Goal: Task Accomplishment & Management: Complete application form

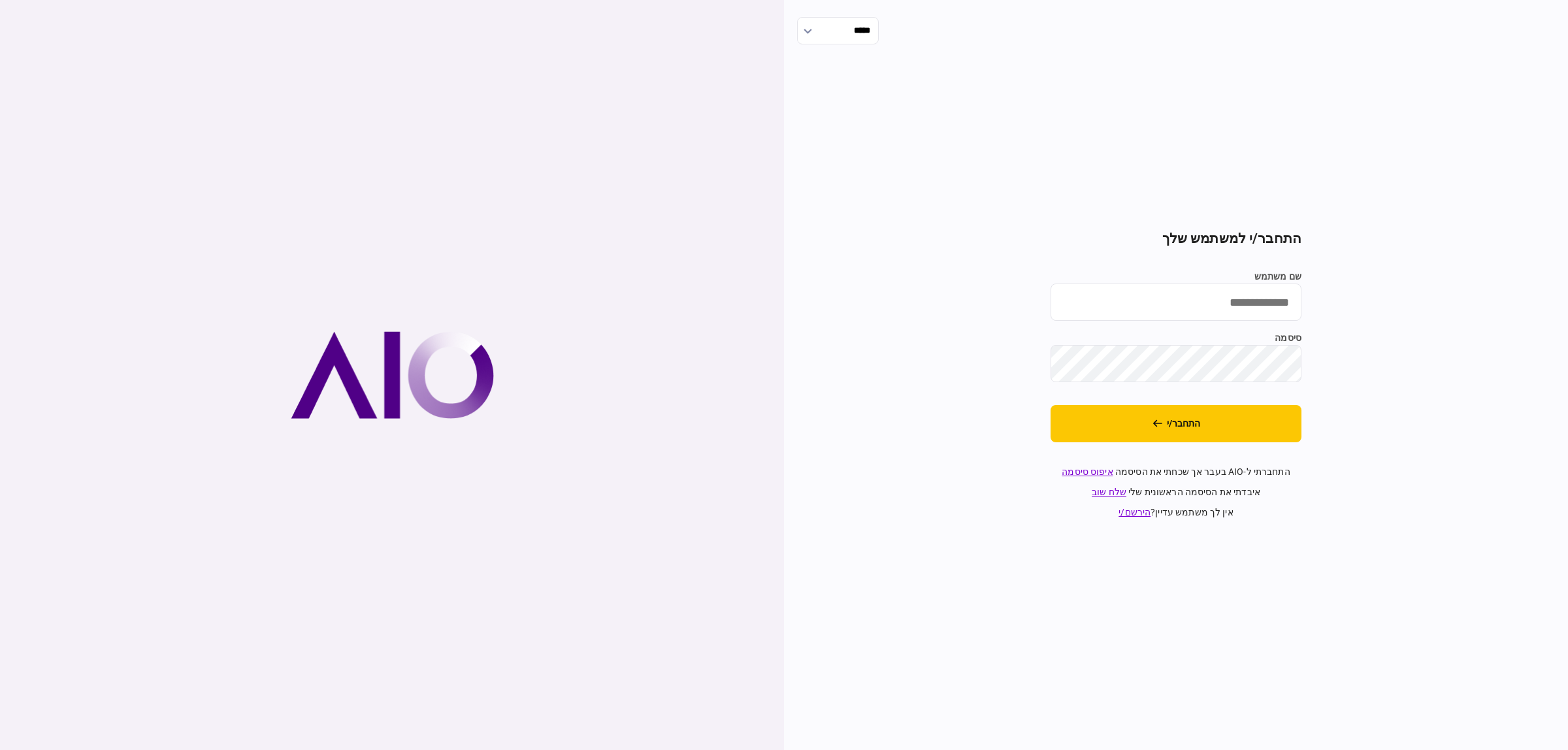
click at [1260, 313] on input "שם משתמש" at bounding box center [1175, 301] width 251 height 37
type input "**********"
click at [1282, 405] on section "**********" at bounding box center [1175, 375] width 251 height 288
click at [1285, 410] on button "התחבר/י" at bounding box center [1175, 423] width 251 height 37
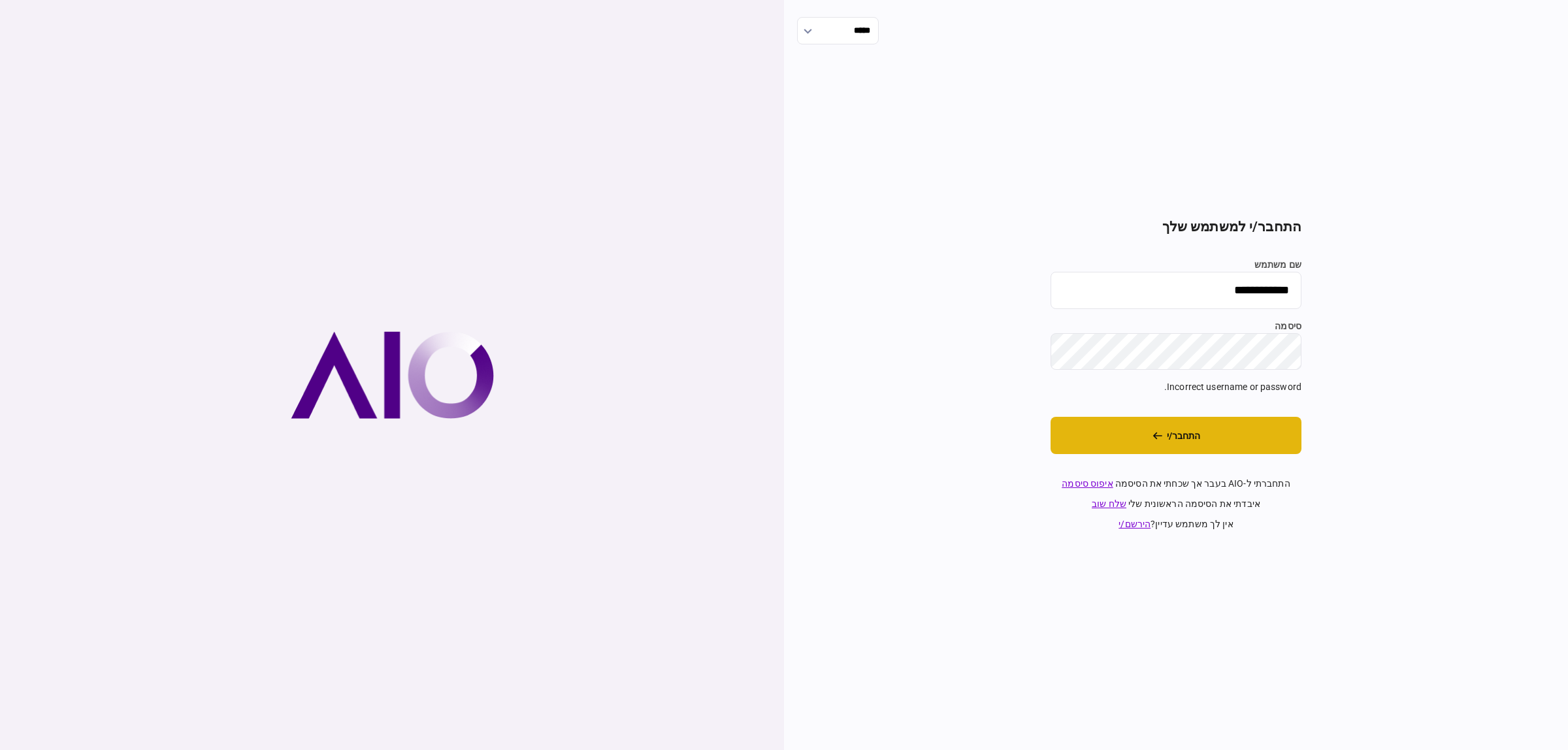
click at [1247, 442] on button "התחבר/י" at bounding box center [1175, 435] width 251 height 37
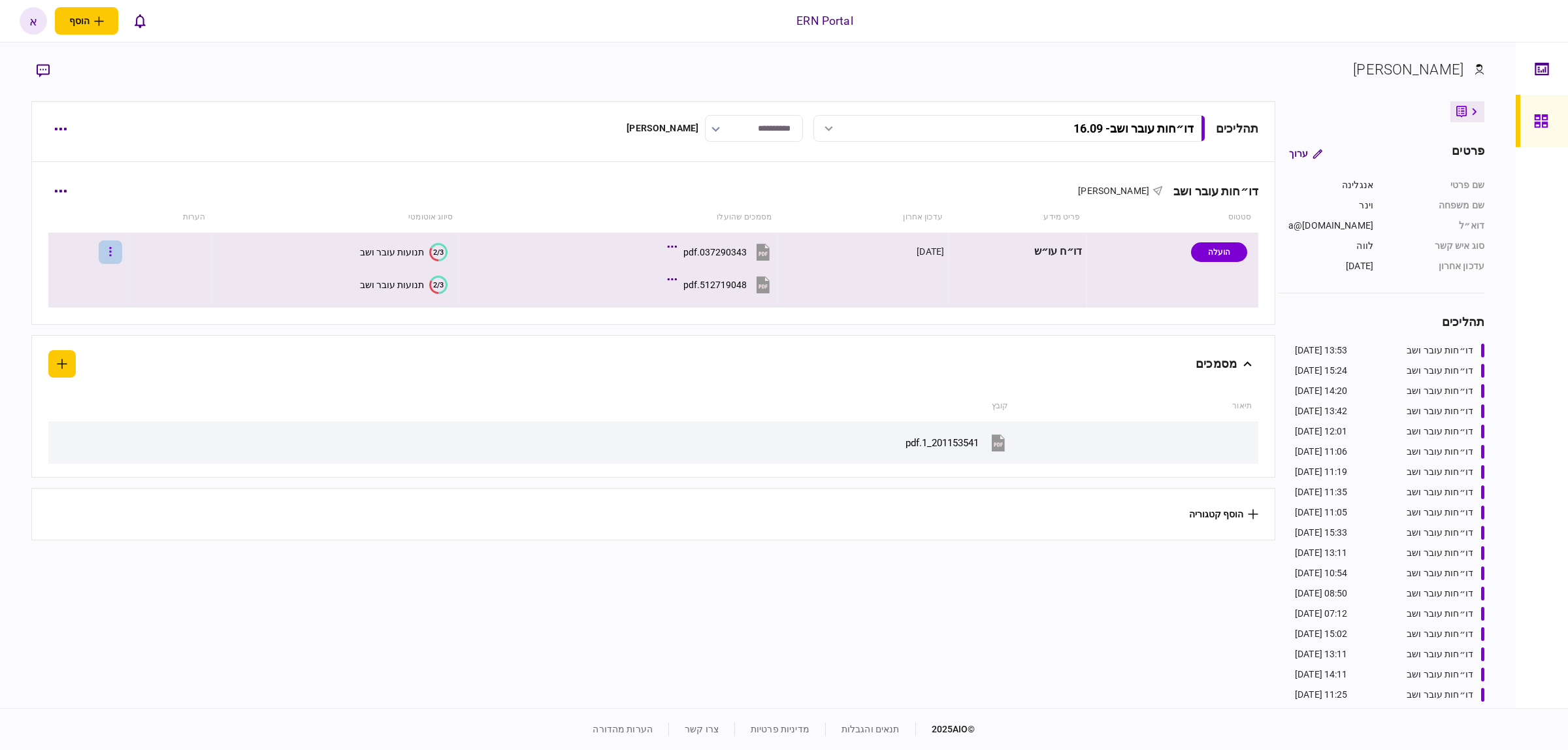
click at [112, 253] on icon "button" at bounding box center [110, 251] width 3 height 12
click at [78, 425] on span "העלה קובץ" at bounding box center [87, 422] width 50 height 15
drag, startPoint x: 126, startPoint y: 242, endPoint x: 118, endPoint y: 263, distance: 22.5
click at [118, 263] on button "button" at bounding box center [110, 251] width 23 height 23
click at [92, 423] on span "העלה קובץ" at bounding box center [87, 422] width 50 height 15
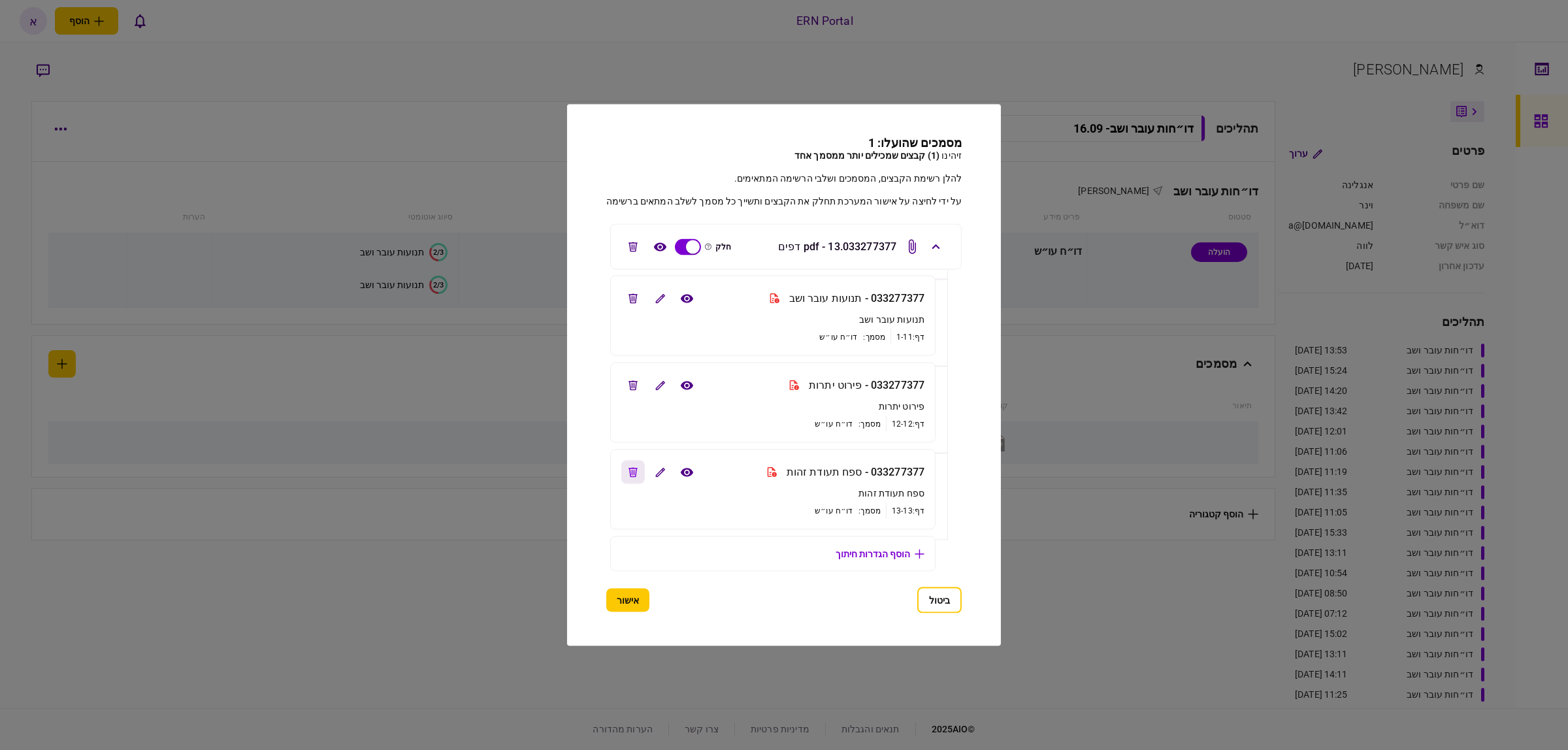
click at [631, 474] on button "edit file" at bounding box center [633, 472] width 23 height 23
click at [629, 381] on icon "edit file" at bounding box center [633, 385] width 9 height 9
click at [624, 603] on button "אישור" at bounding box center [628, 600] width 43 height 23
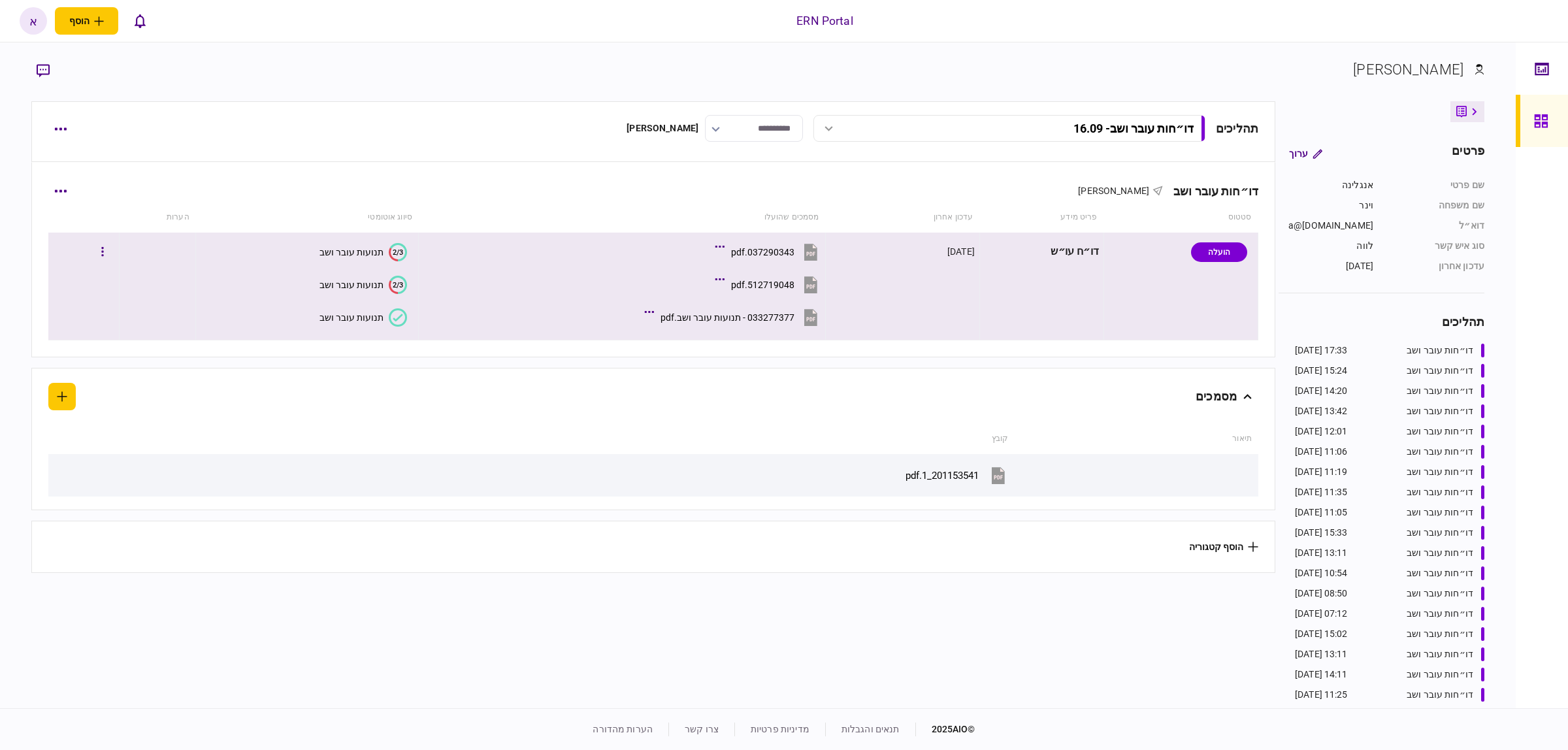
click at [729, 309] on button "033277377 - תנועות עובר ושב.pdf" at bounding box center [734, 317] width 173 height 29
click at [368, 318] on div "תנועות עובר ושב" at bounding box center [351, 318] width 64 height 10
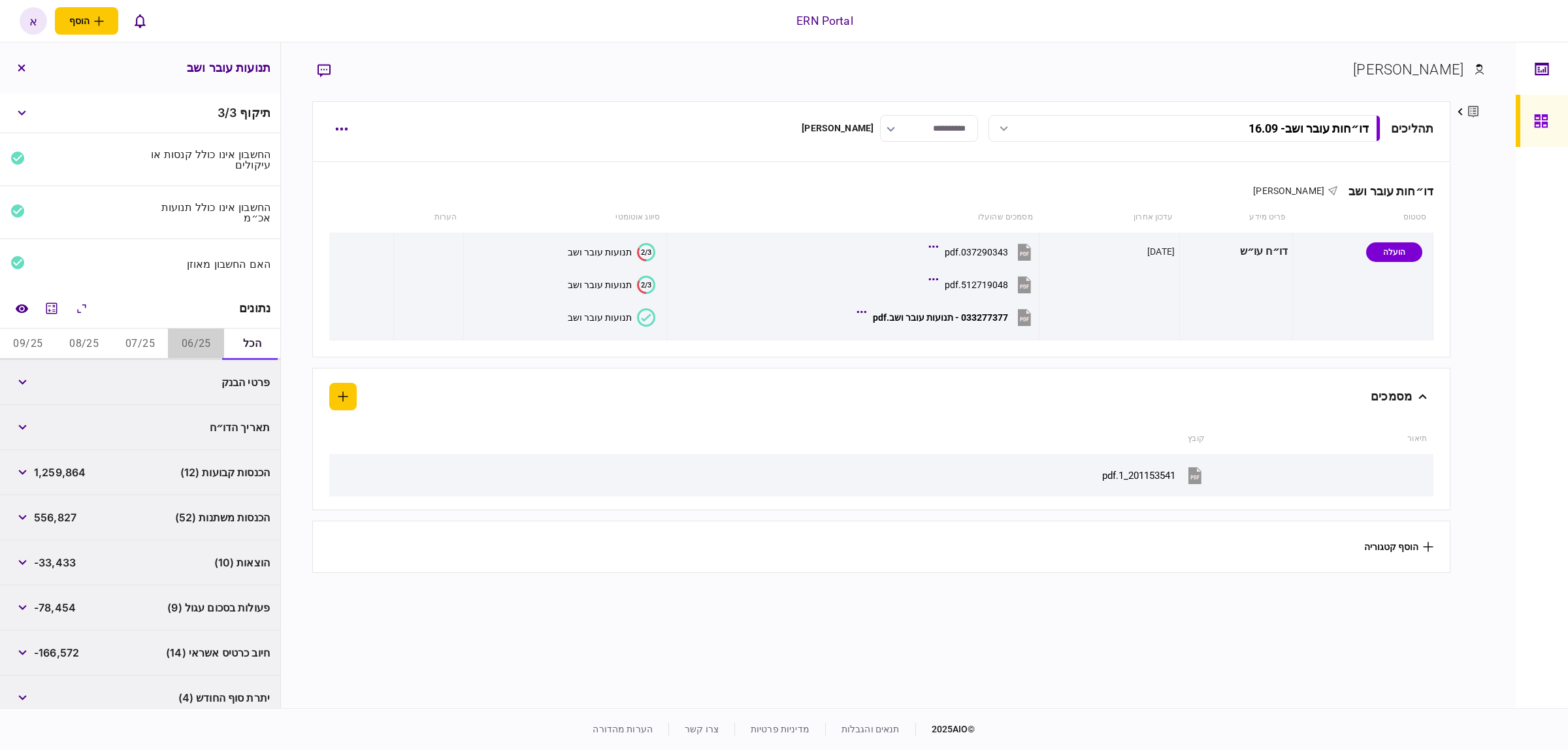
click at [186, 340] on button "06/25" at bounding box center [195, 344] width 56 height 31
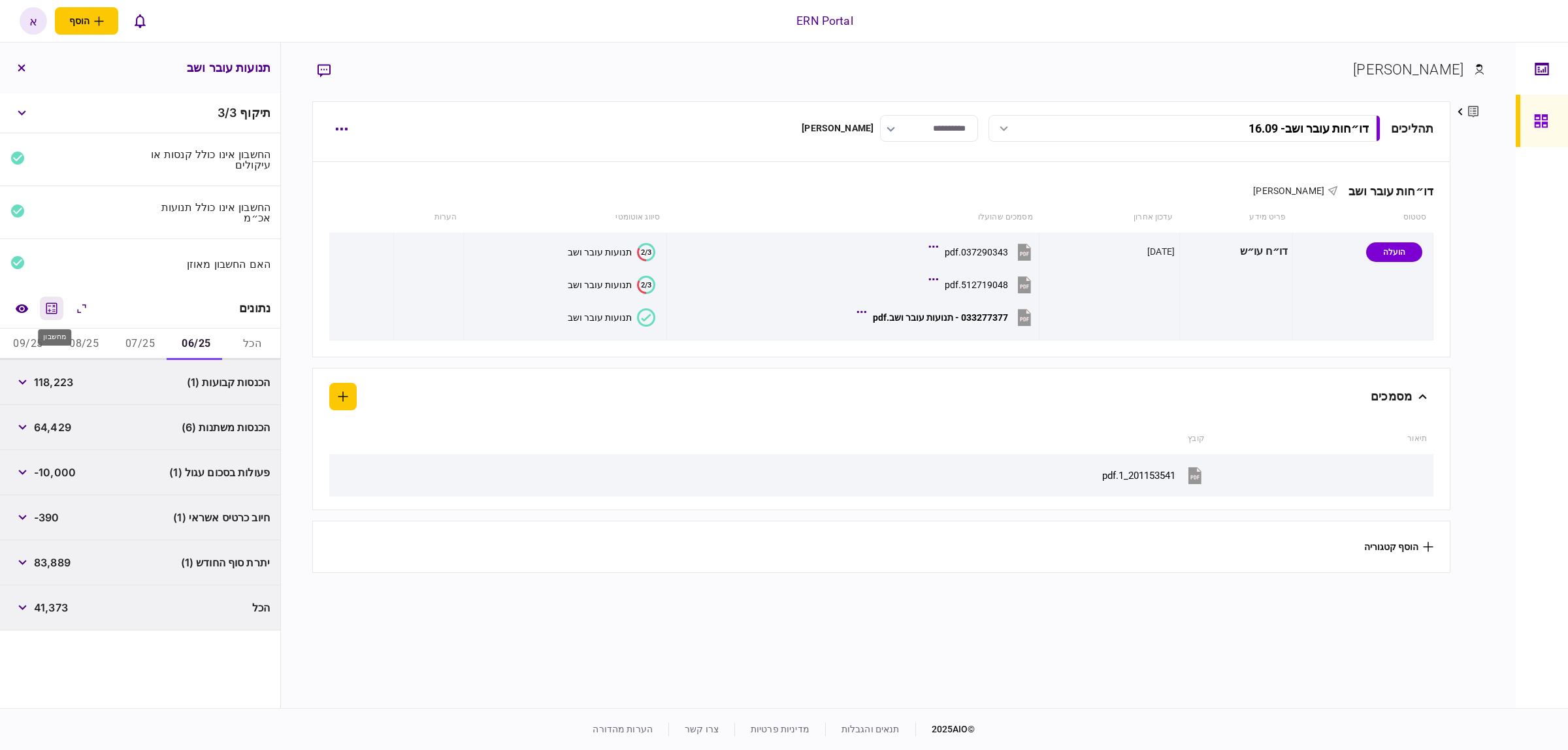
click at [47, 304] on icon "מחשבון" at bounding box center [52, 308] width 15 height 15
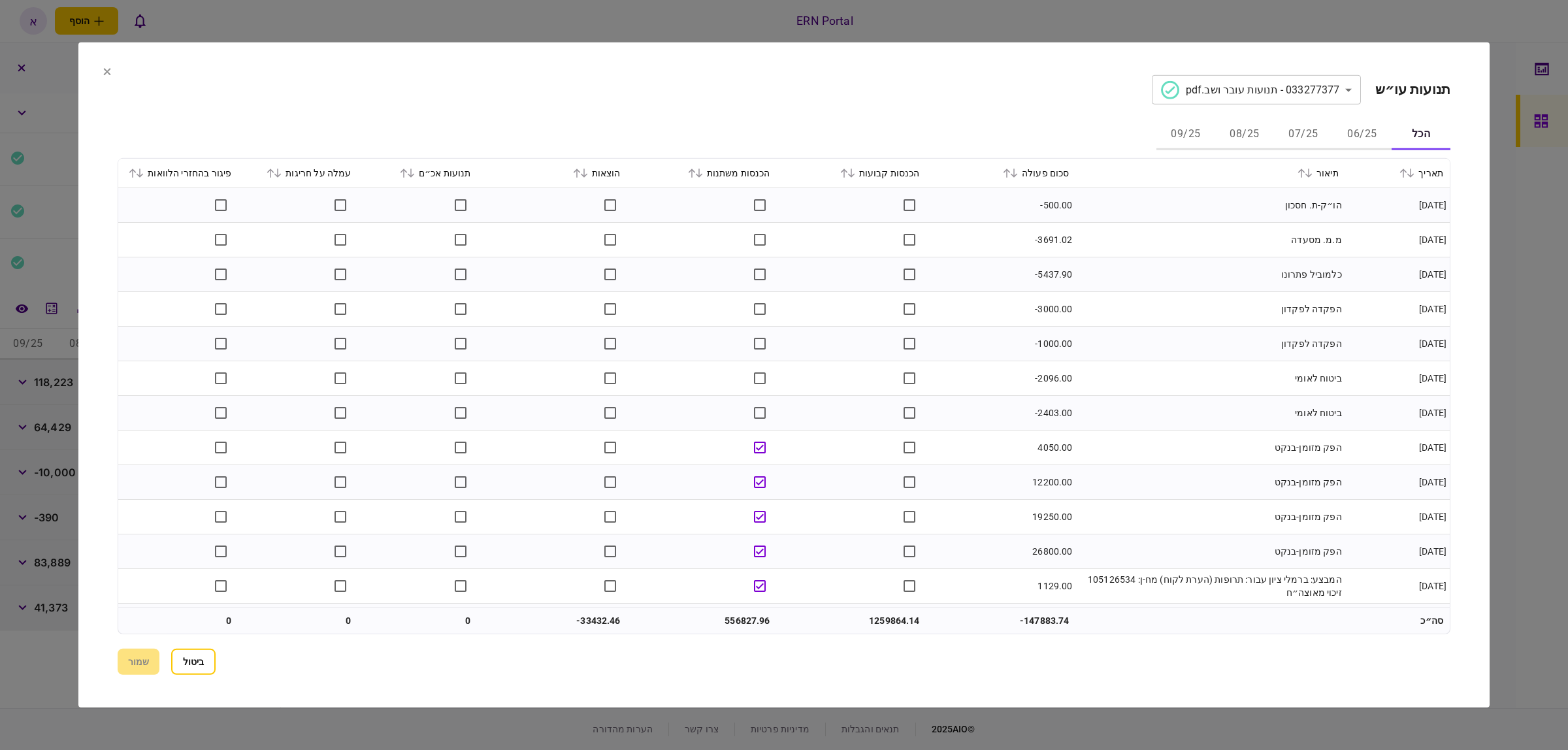
click at [1360, 134] on button "06/25" at bounding box center [1362, 134] width 59 height 31
drag, startPoint x: 714, startPoint y: 170, endPoint x: 700, endPoint y: 165, distance: 14.9
click at [703, 167] on div "הכנסות משתנות" at bounding box center [702, 173] width 137 height 15
click at [683, 174] on div "הכנסות משתנות" at bounding box center [702, 173] width 137 height 15
click at [693, 177] on icon at bounding box center [691, 173] width 8 height 9
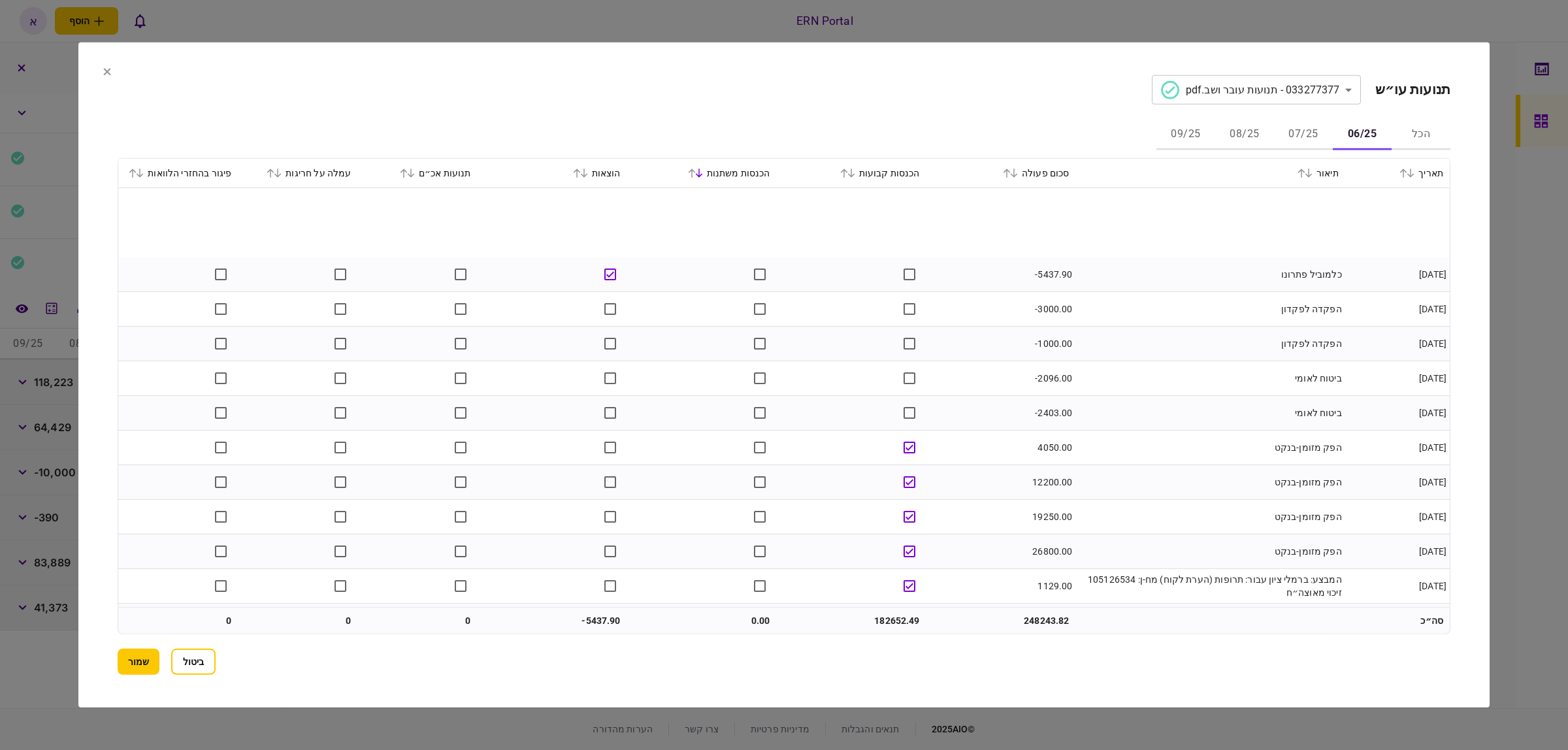
scroll to position [277, 0]
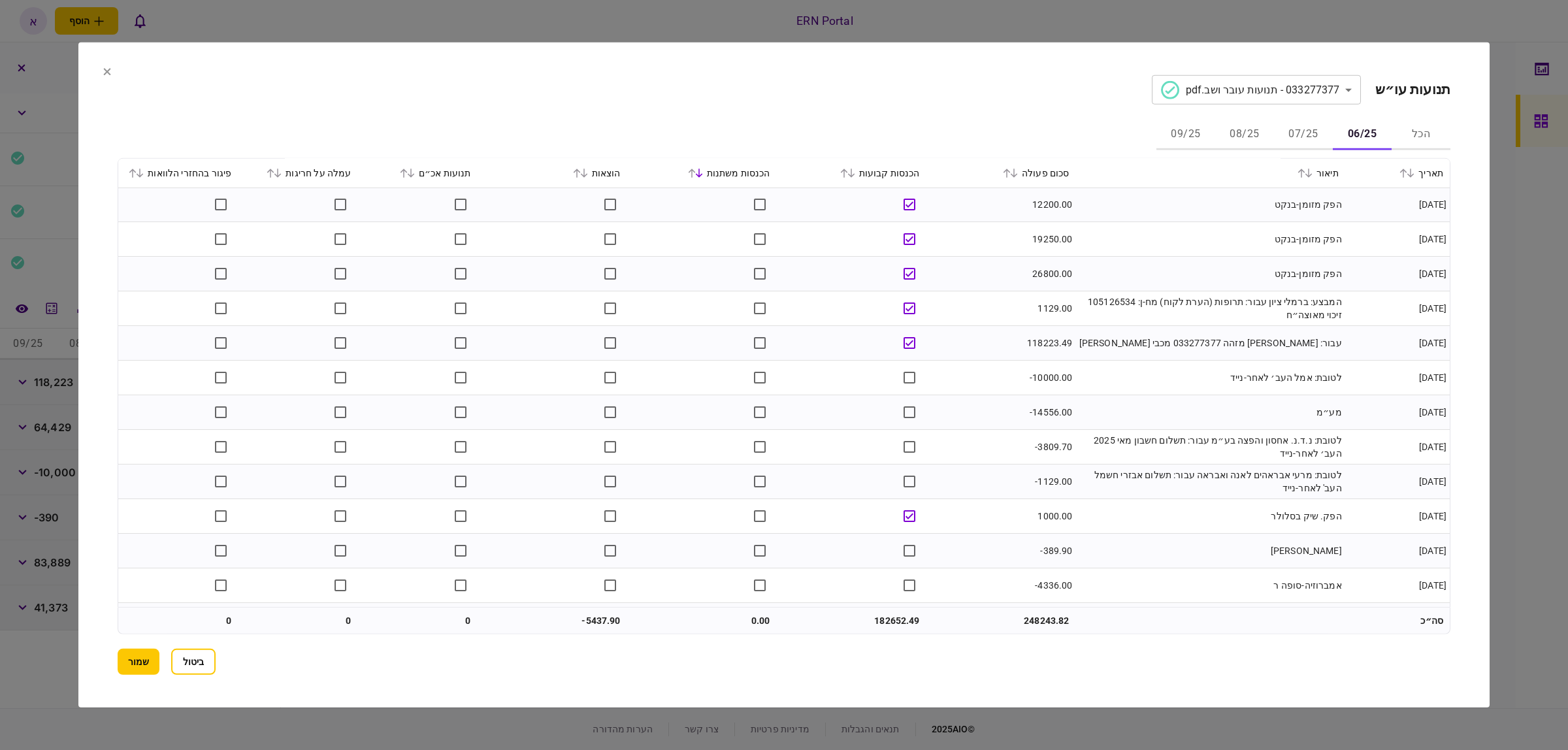
click at [846, 168] on div "הכנסות קבועות" at bounding box center [852, 173] width 137 height 15
click at [847, 170] on icon at bounding box center [844, 173] width 7 height 9
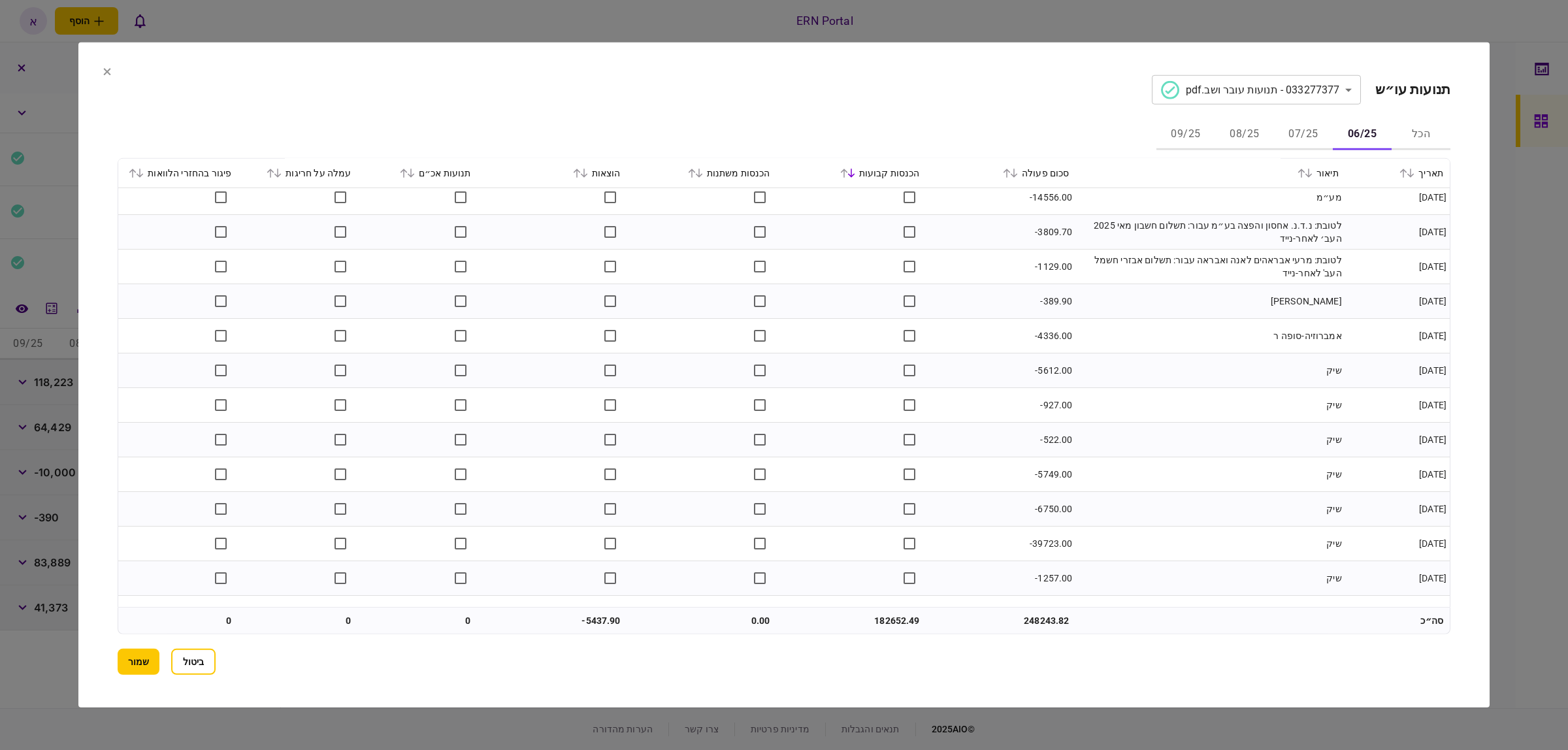
scroll to position [445, 0]
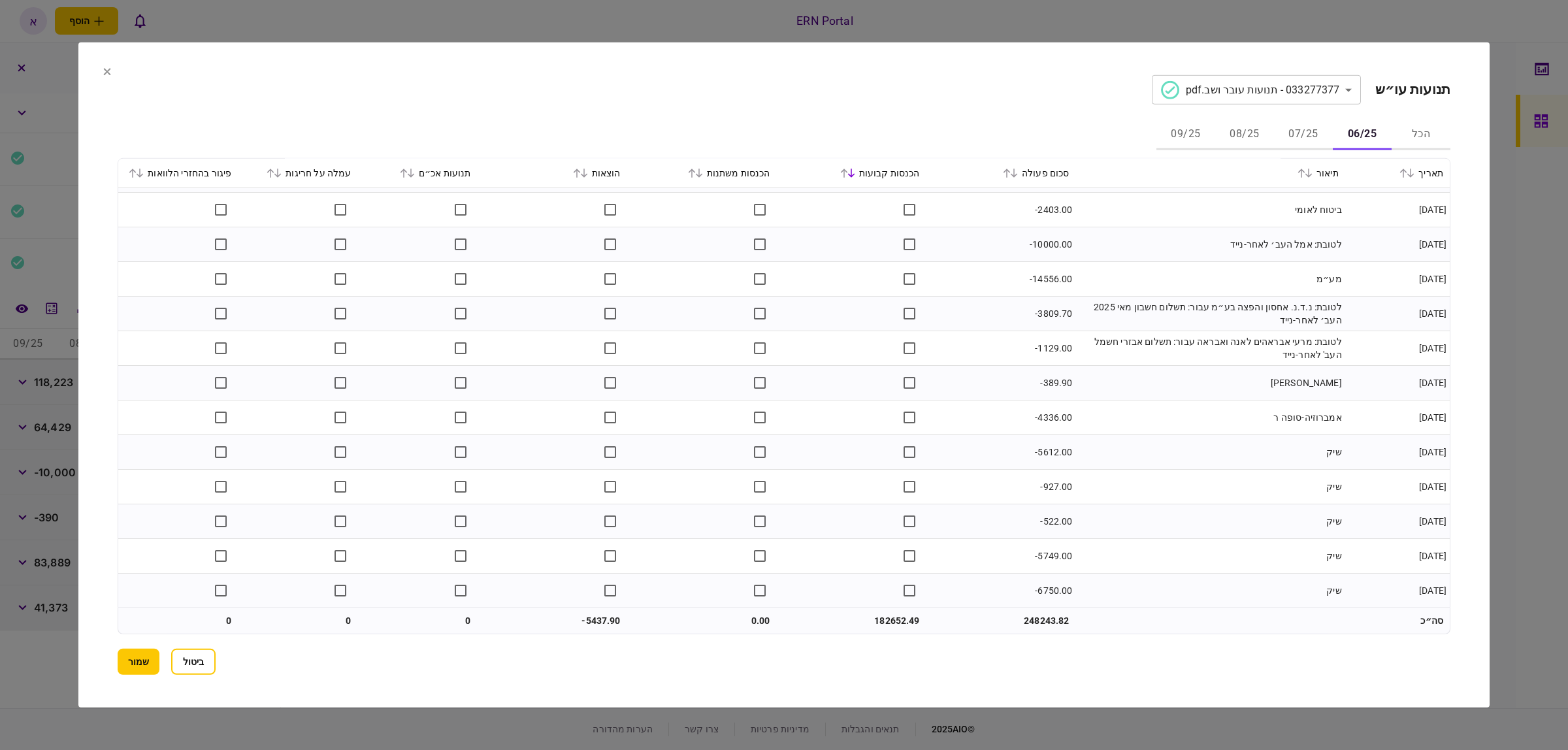
click at [1017, 171] on icon at bounding box center [1013, 173] width 8 height 9
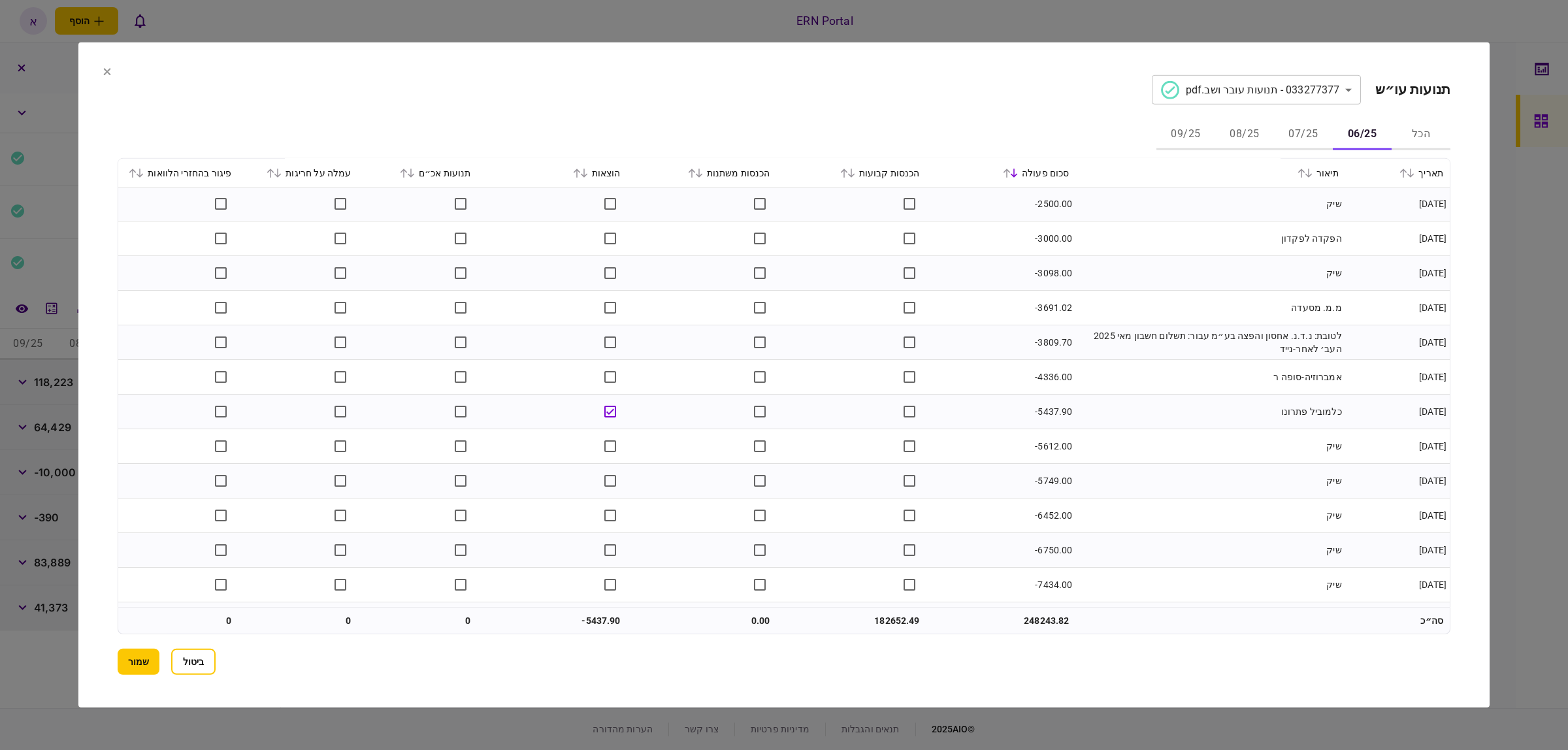
scroll to position [691, 0]
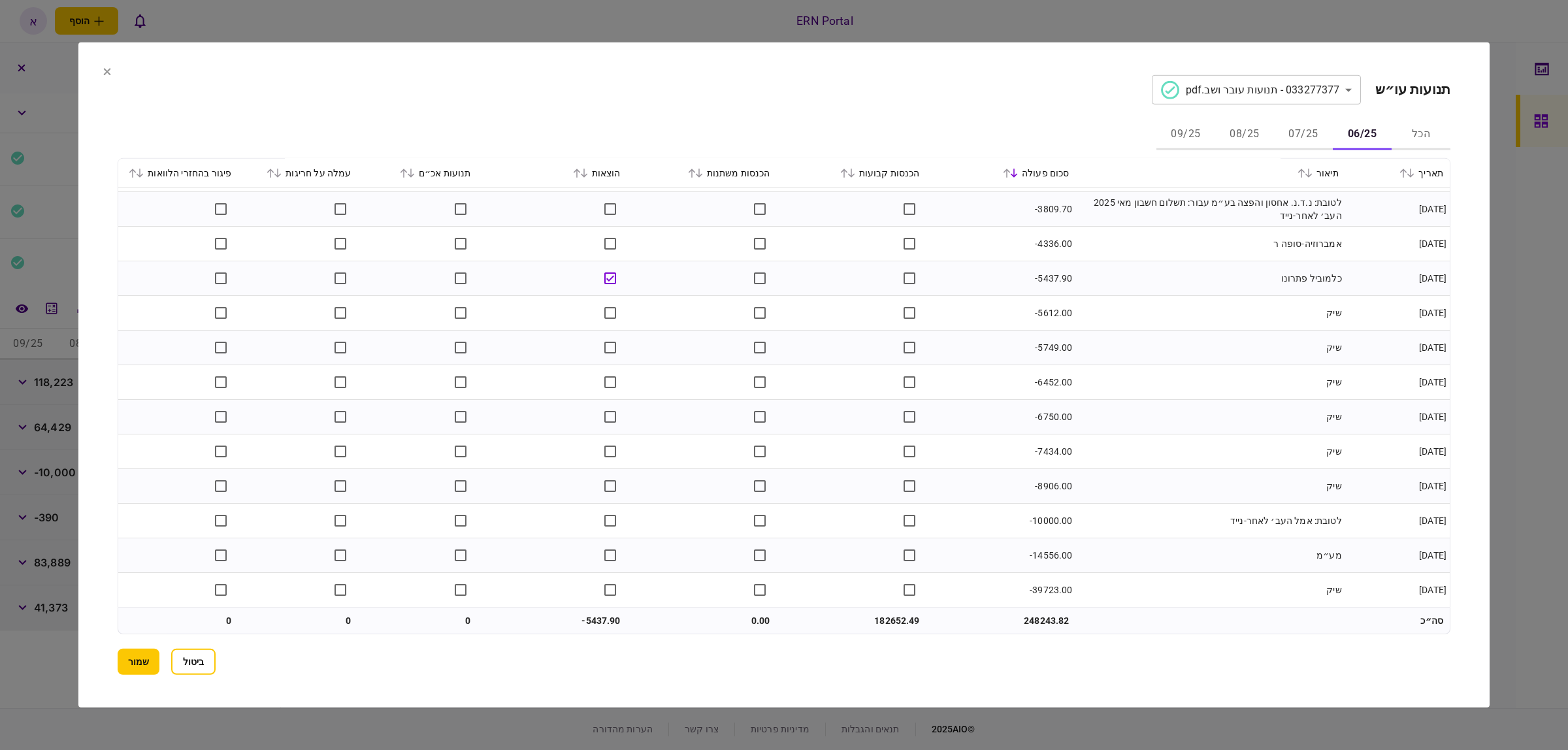
click at [1309, 139] on button "07/25" at bounding box center [1304, 134] width 59 height 31
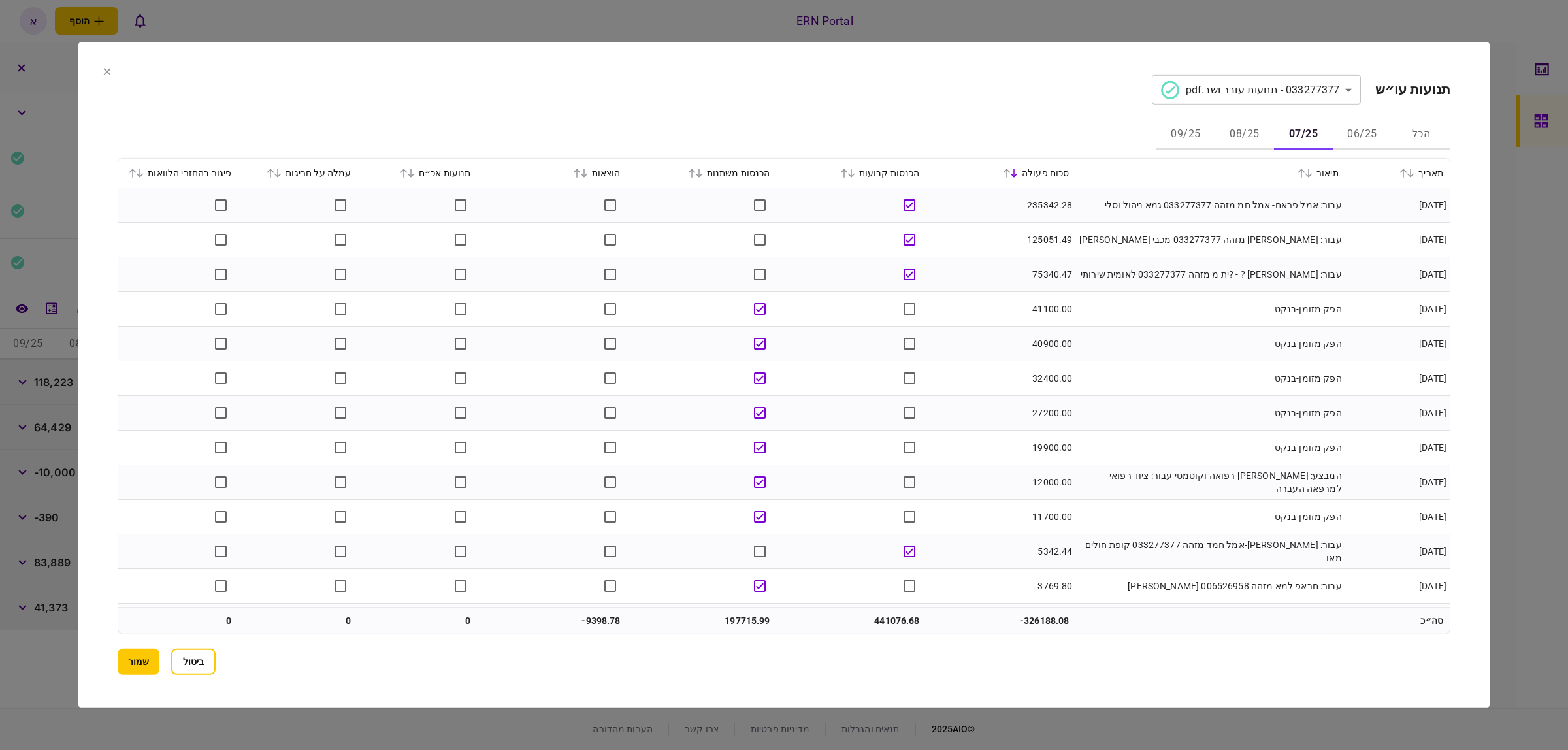
click at [1011, 170] on icon at bounding box center [1007, 173] width 7 height 9
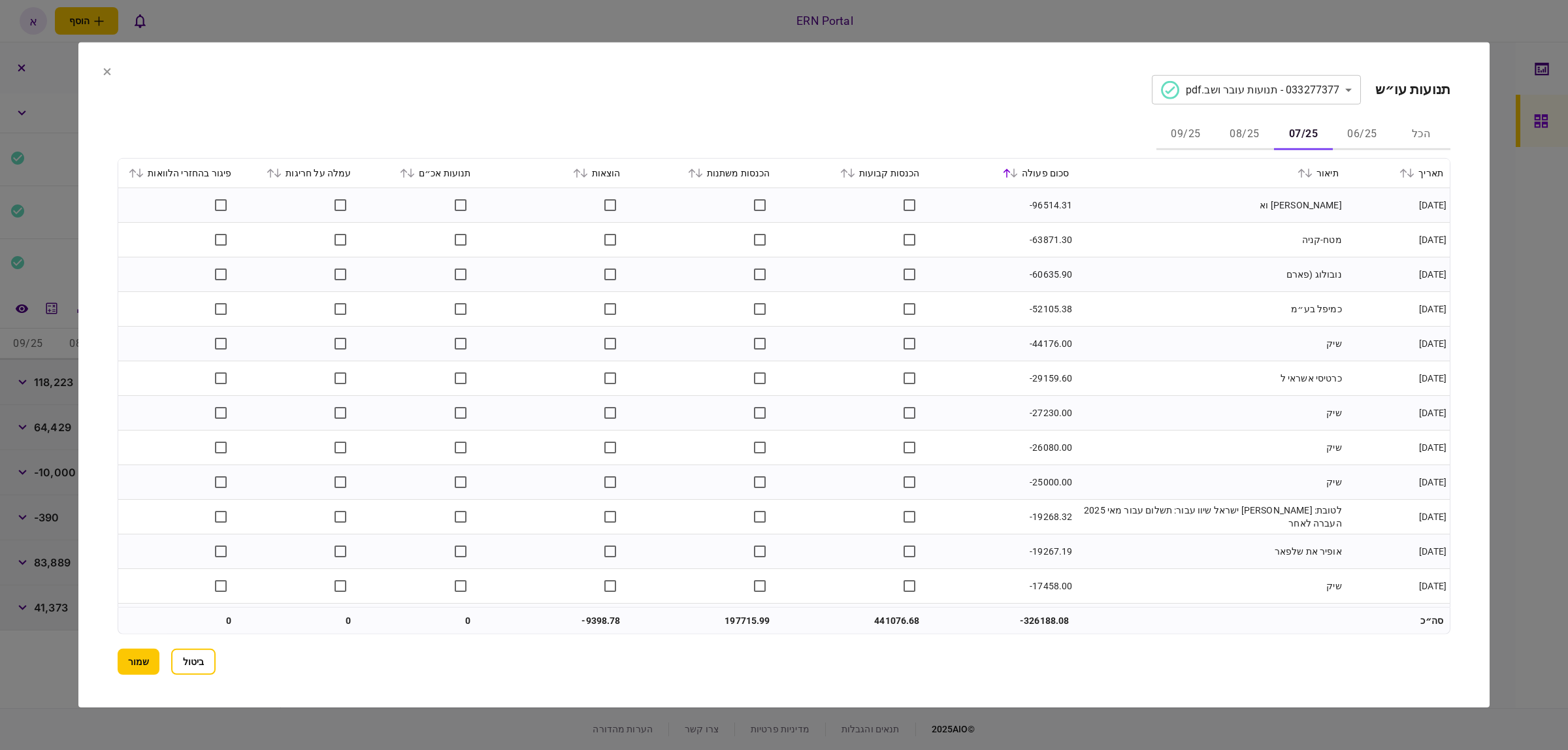
click at [1018, 174] on icon at bounding box center [1014, 173] width 7 height 9
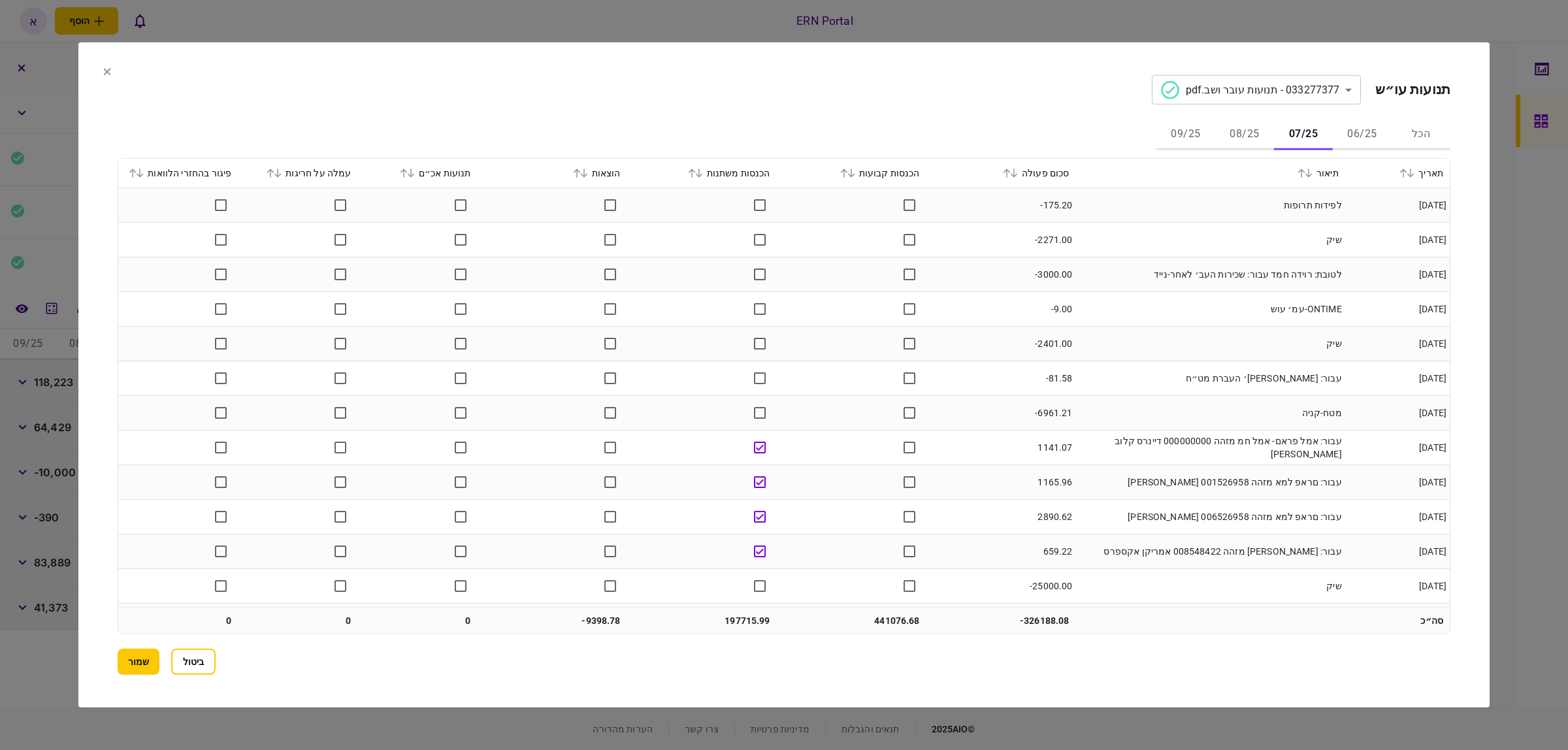
click at [1011, 169] on icon at bounding box center [1007, 173] width 8 height 9
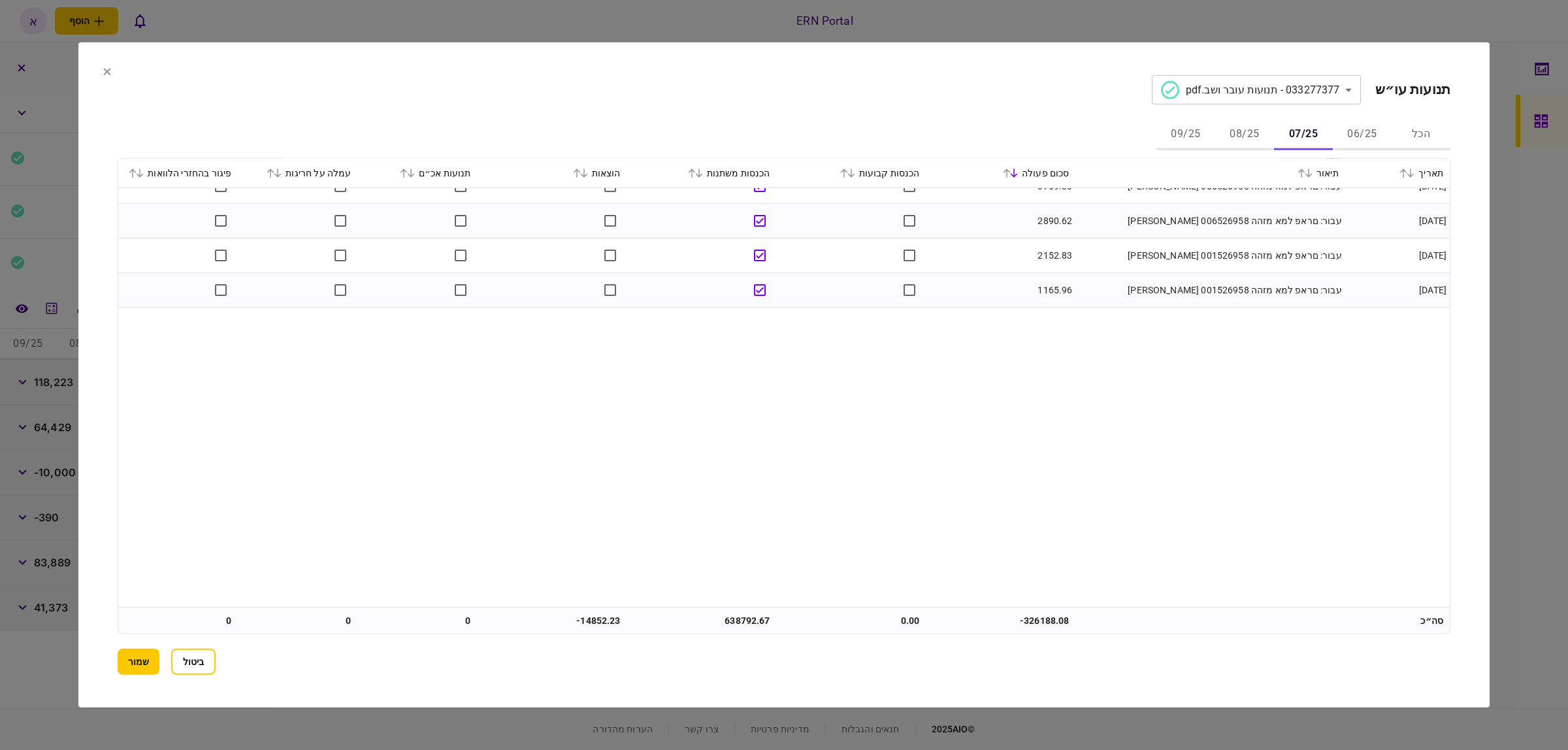
scroll to position [0, 0]
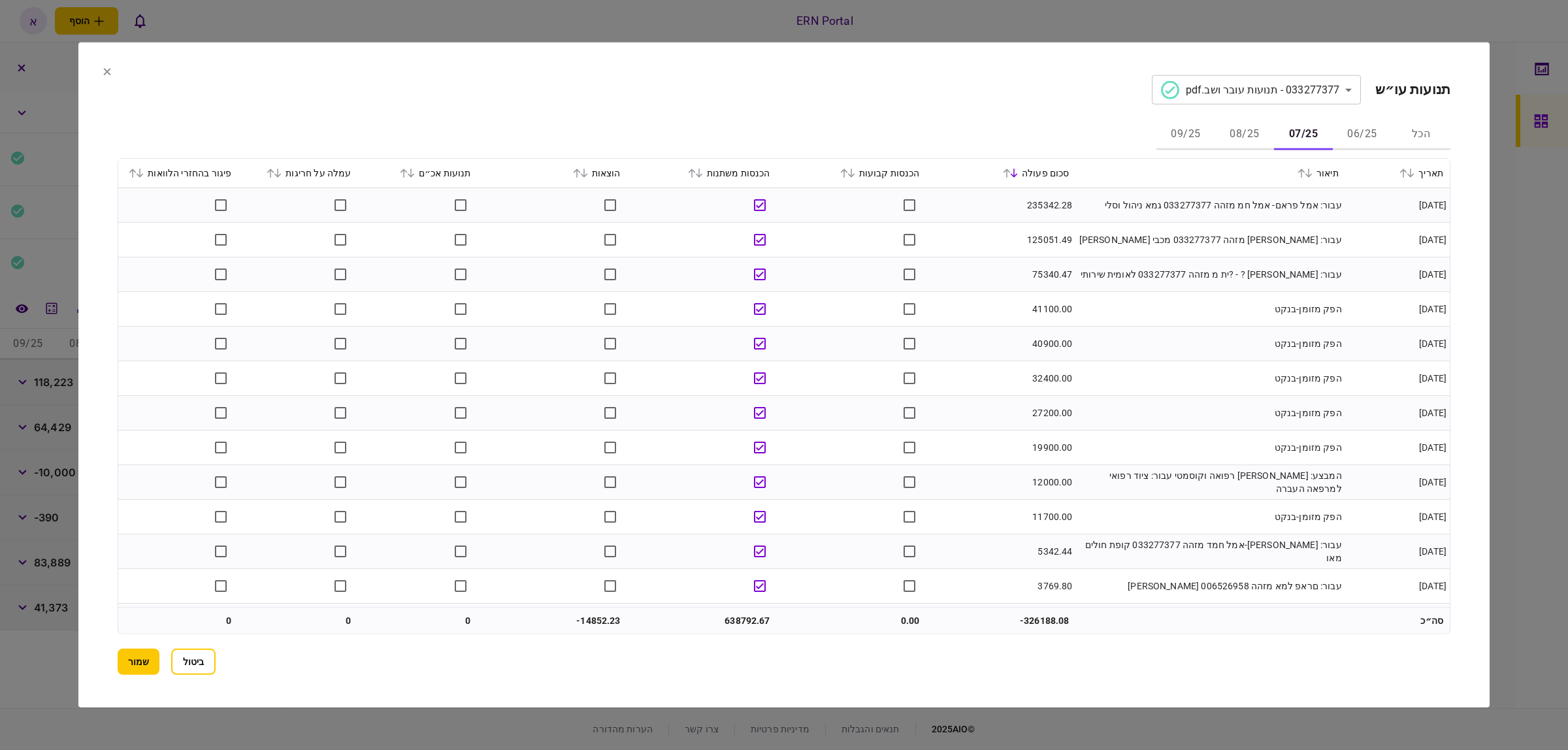
click at [1249, 128] on button "08/25" at bounding box center [1244, 134] width 59 height 31
click at [1011, 173] on icon at bounding box center [1007, 173] width 8 height 9
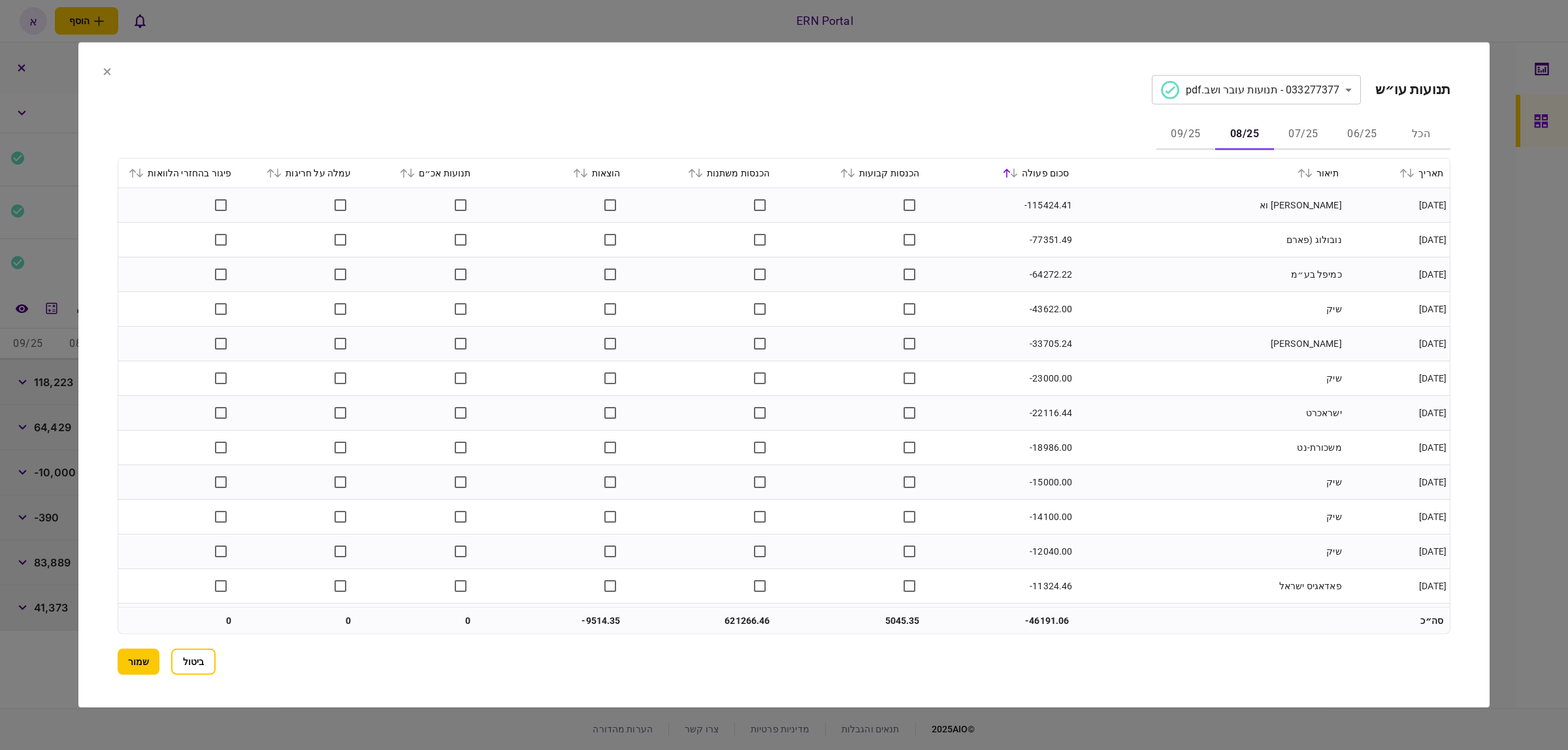
click at [1018, 177] on icon at bounding box center [1013, 173] width 8 height 9
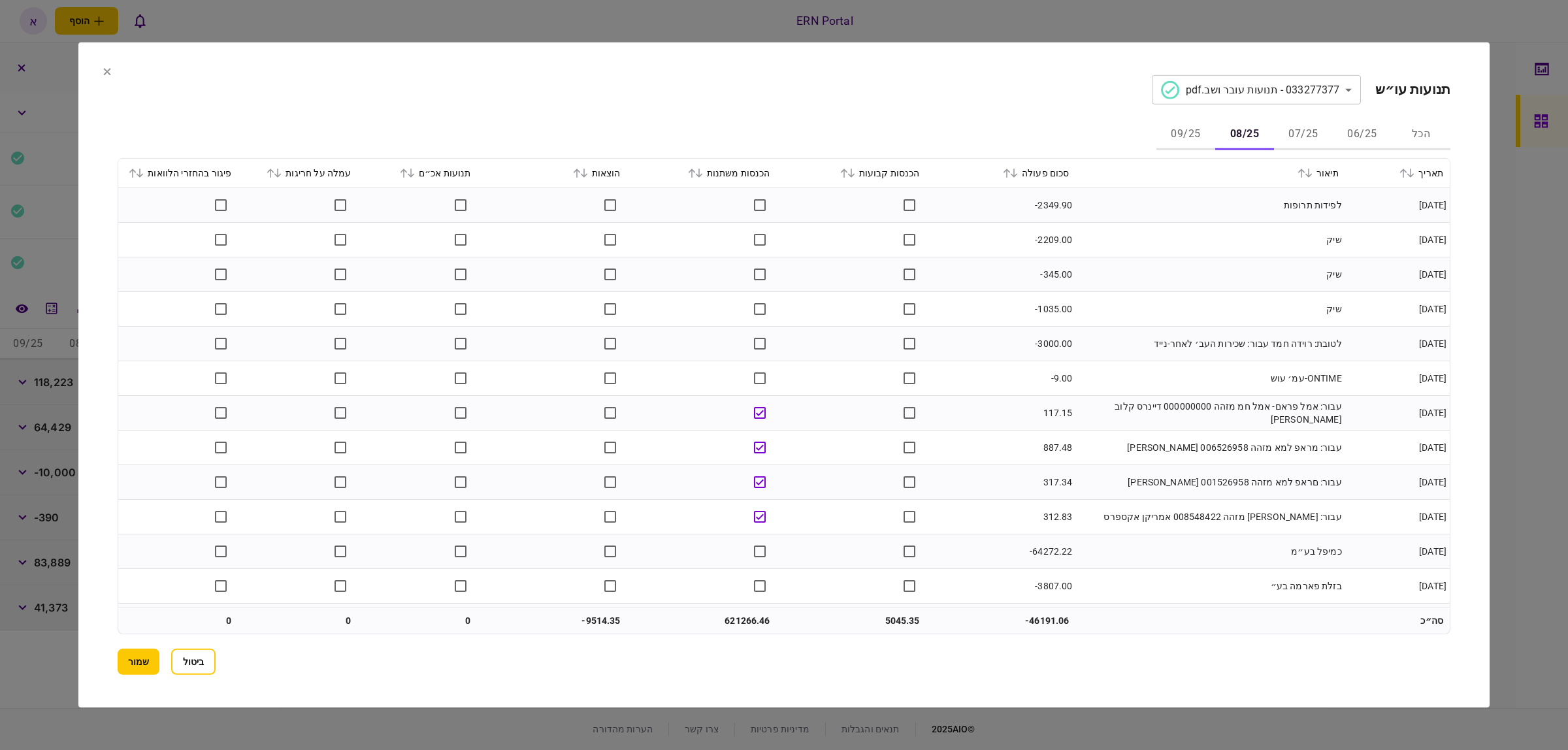
click at [1003, 174] on div "סכום פעולה" at bounding box center [1001, 173] width 137 height 15
click at [1009, 171] on icon at bounding box center [1007, 173] width 8 height 9
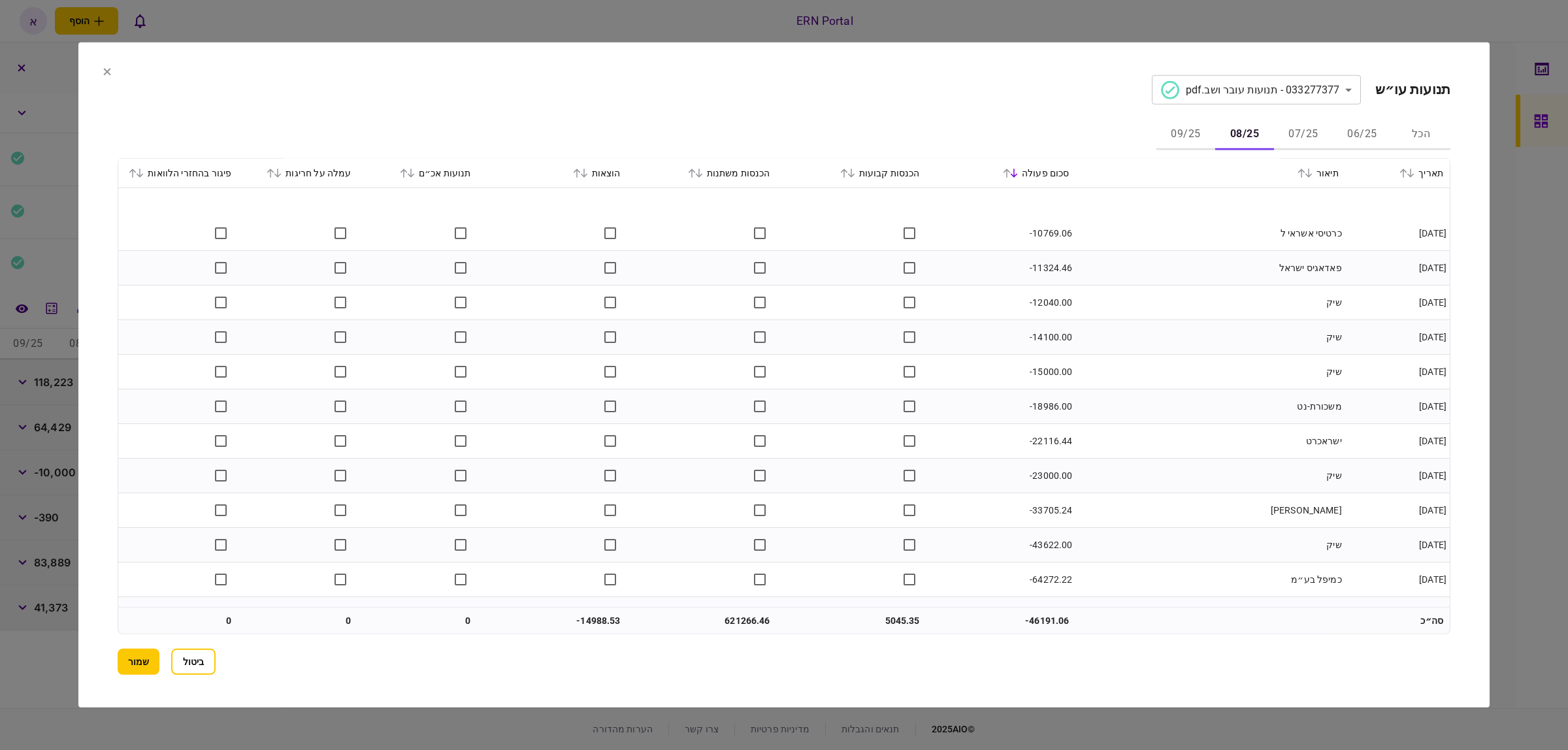
scroll to position [2837, 0]
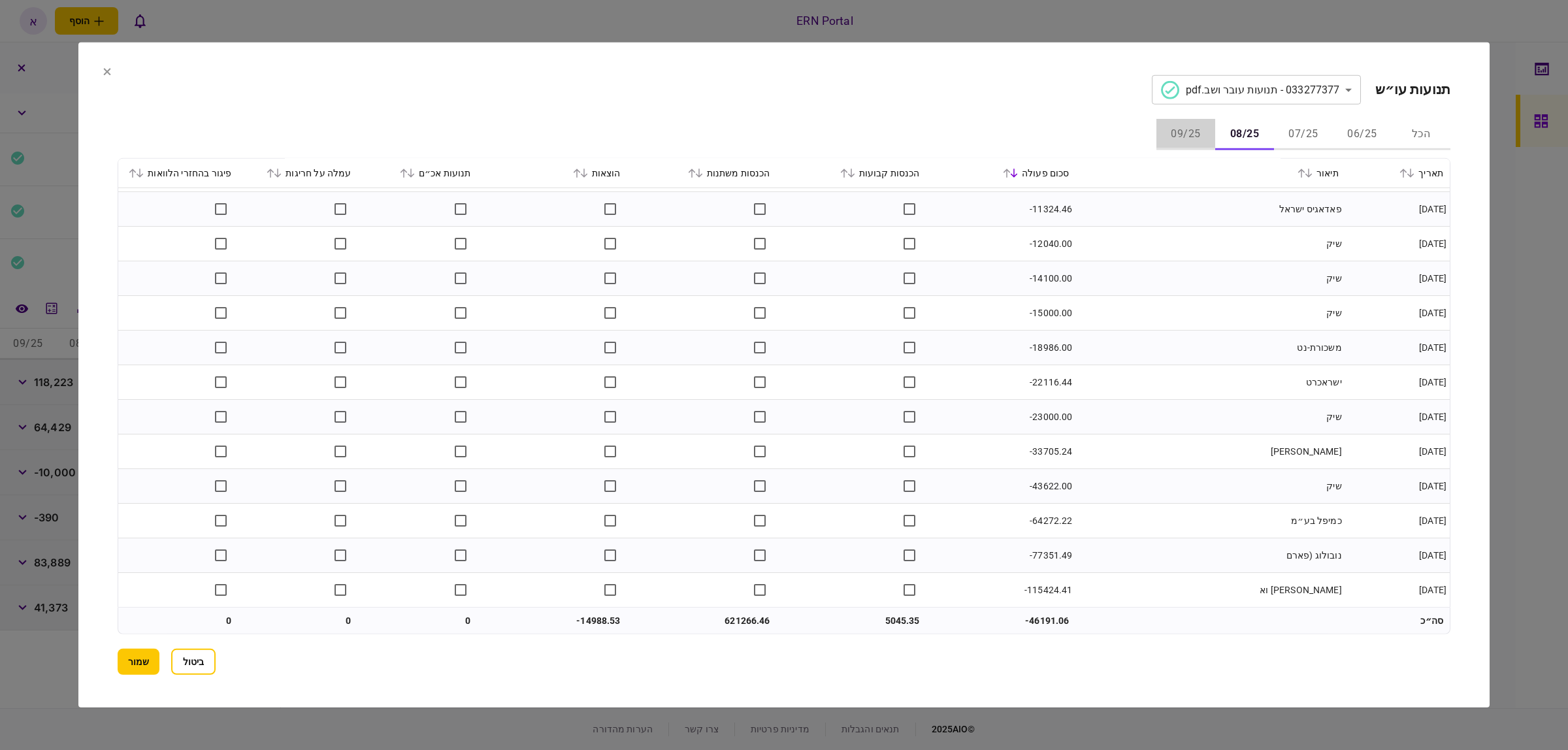
click at [1186, 142] on button "09/25" at bounding box center [1186, 134] width 59 height 31
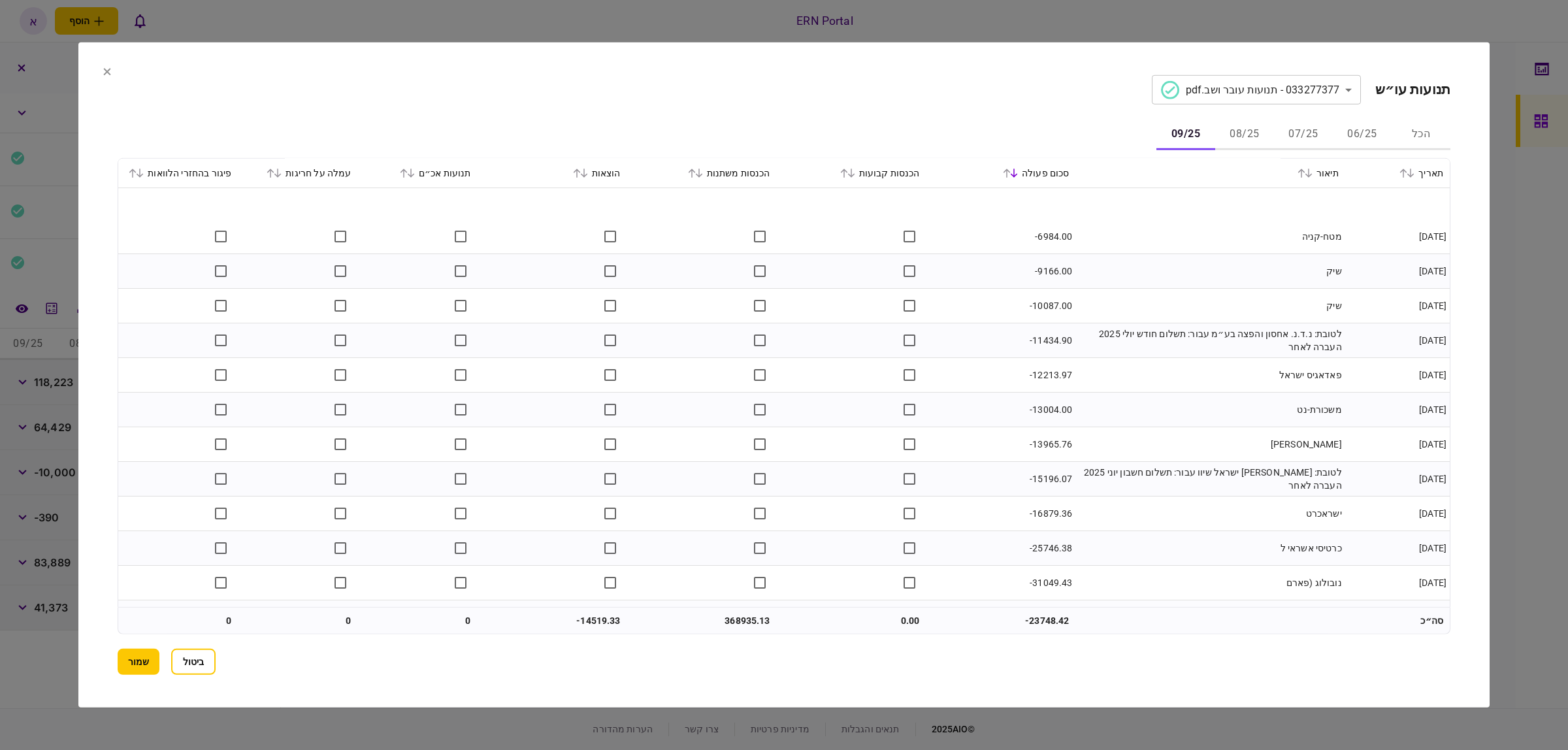
scroll to position [1453, 0]
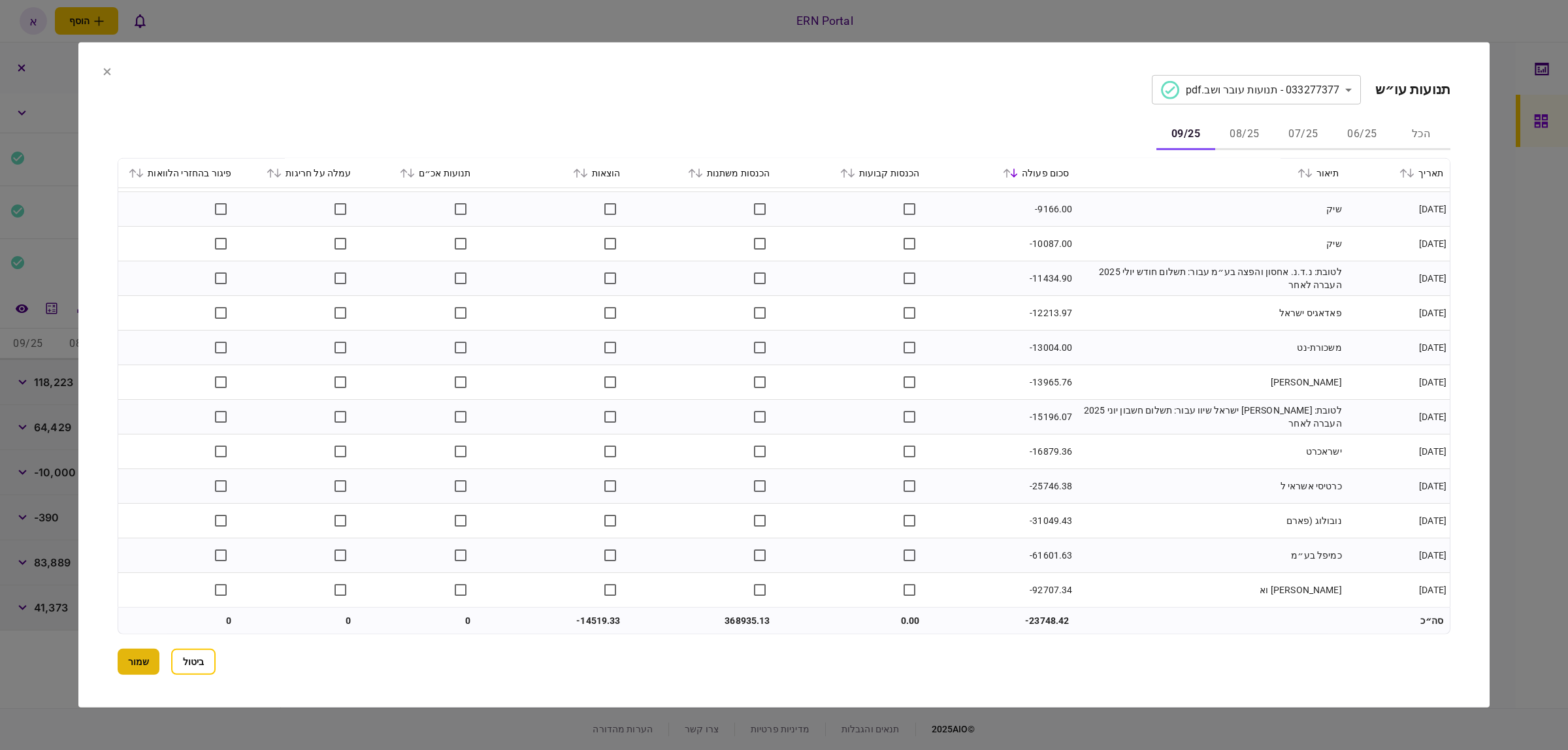
click at [146, 657] on button "שמור" at bounding box center [139, 661] width 42 height 26
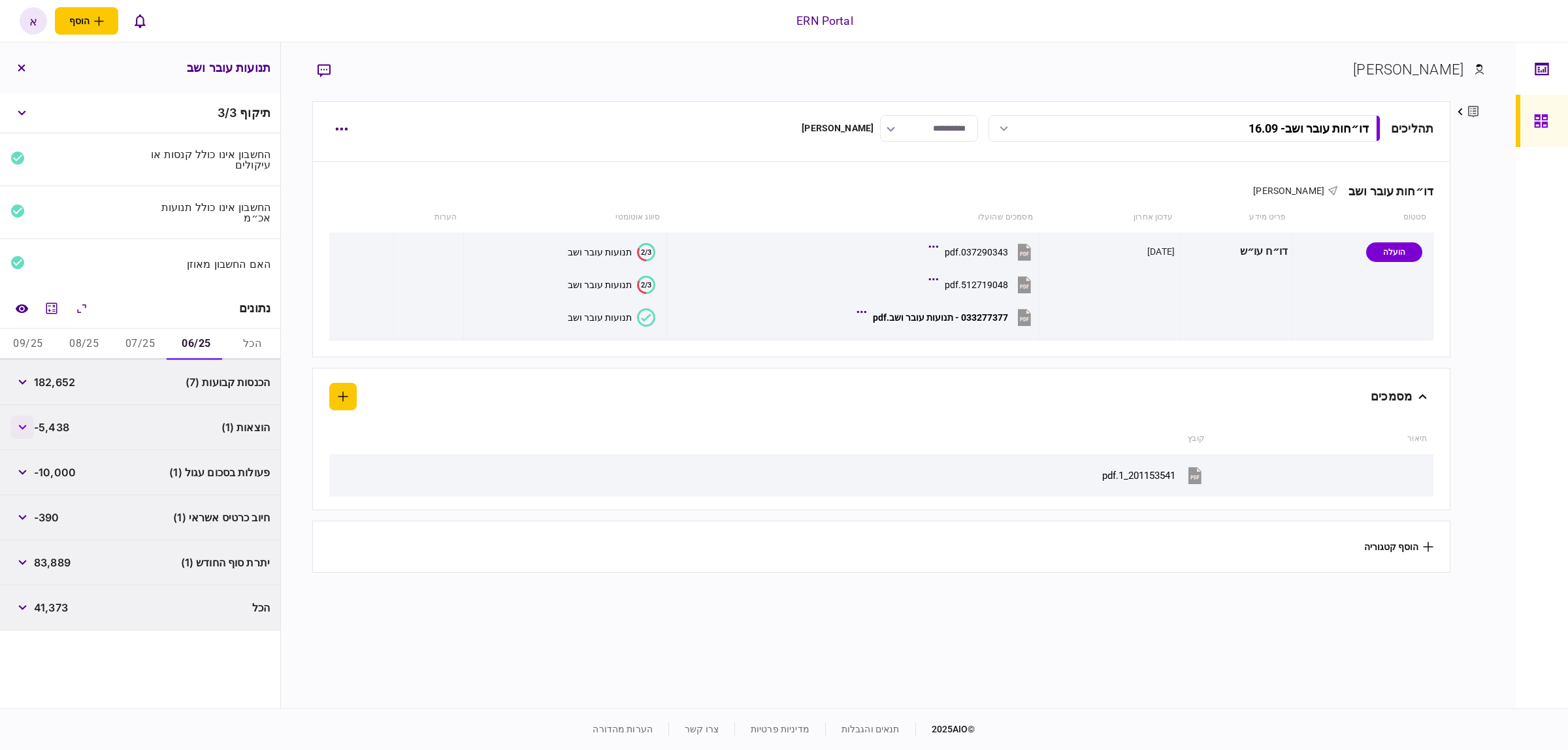
click at [27, 429] on icon "button" at bounding box center [22, 427] width 9 height 5
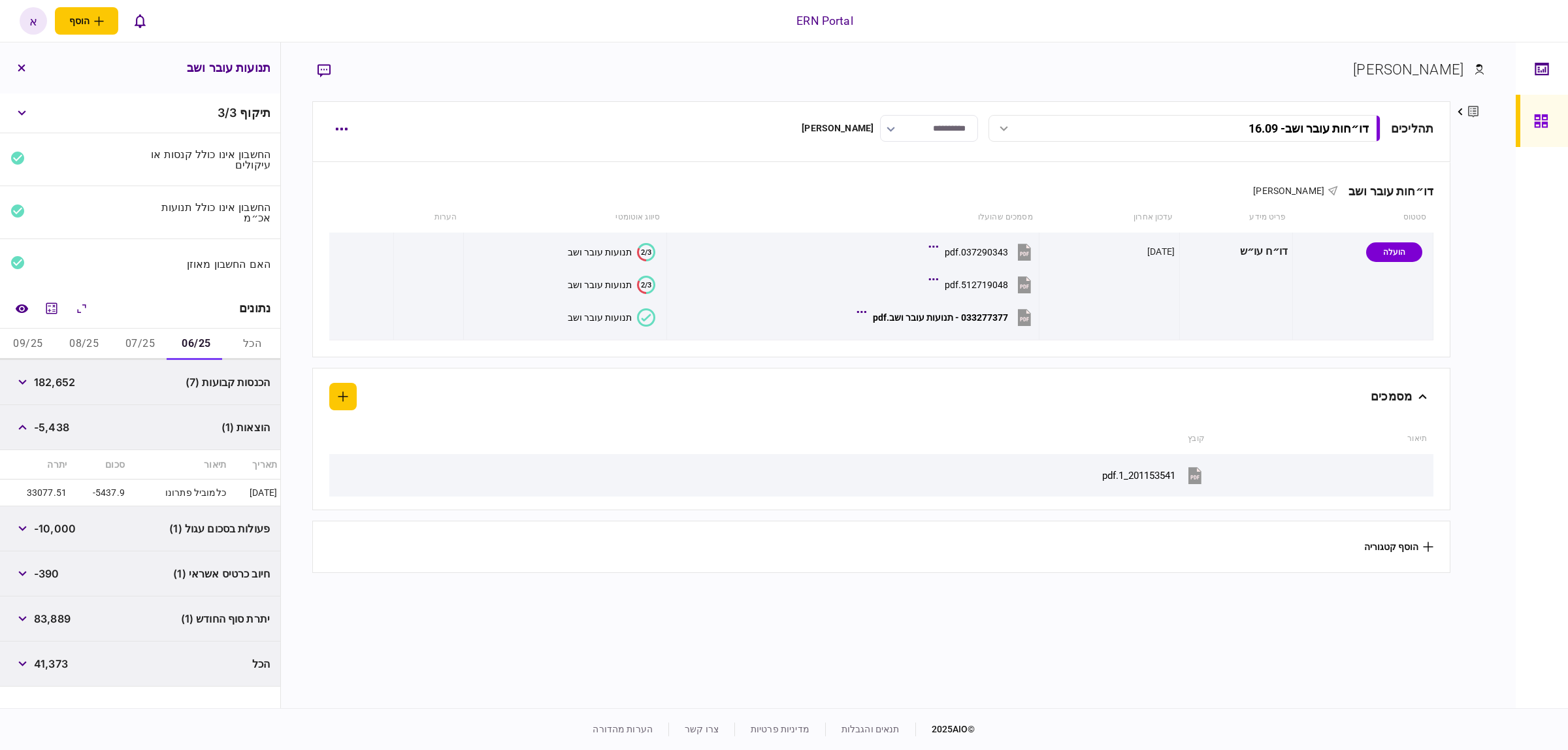
click at [36, 426] on span "‎-5,438" at bounding box center [51, 427] width 35 height 15
click at [23, 429] on icon "button" at bounding box center [22, 427] width 9 height 5
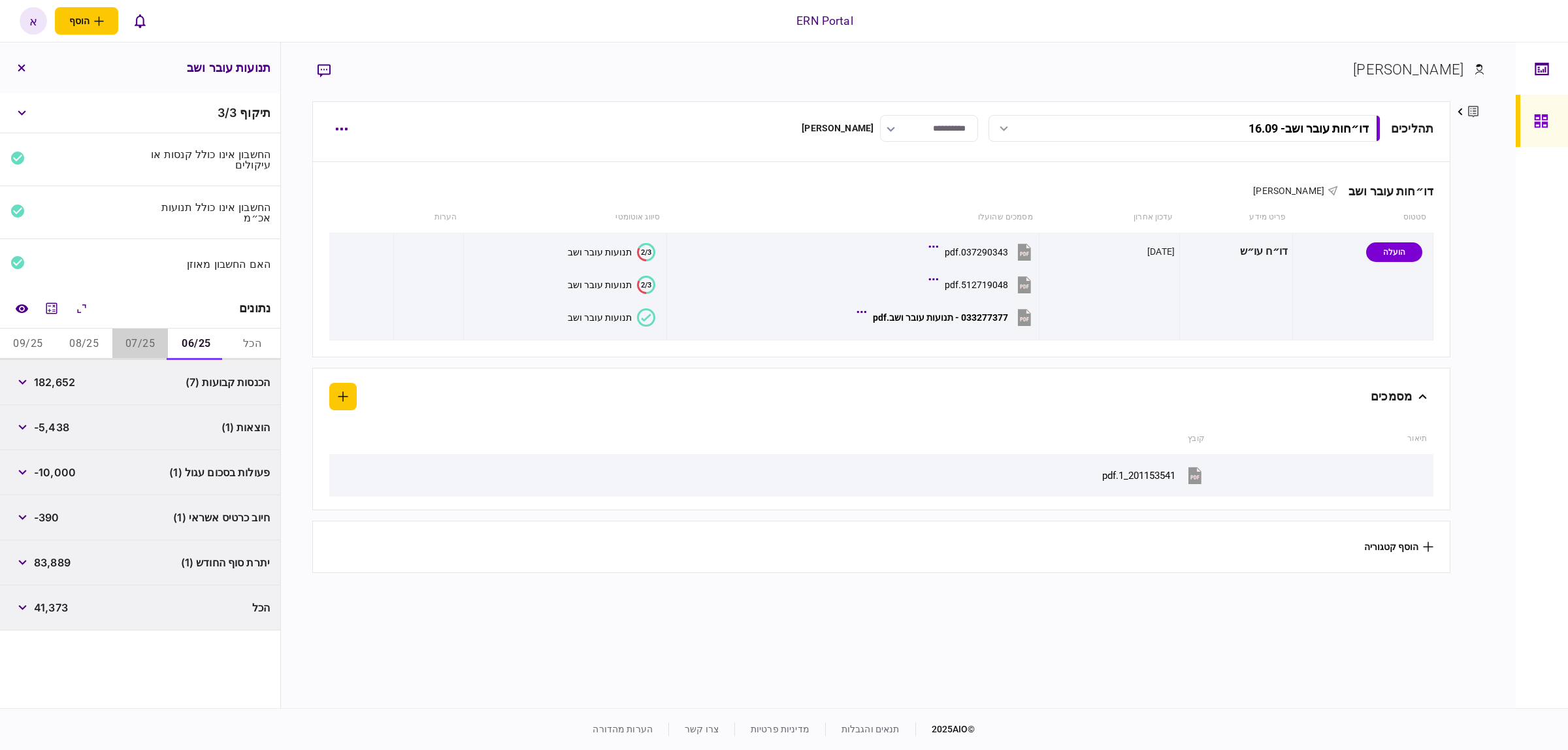
click at [152, 346] on button "07/25" at bounding box center [140, 344] width 56 height 31
click at [82, 347] on button "08/25" at bounding box center [84, 344] width 56 height 31
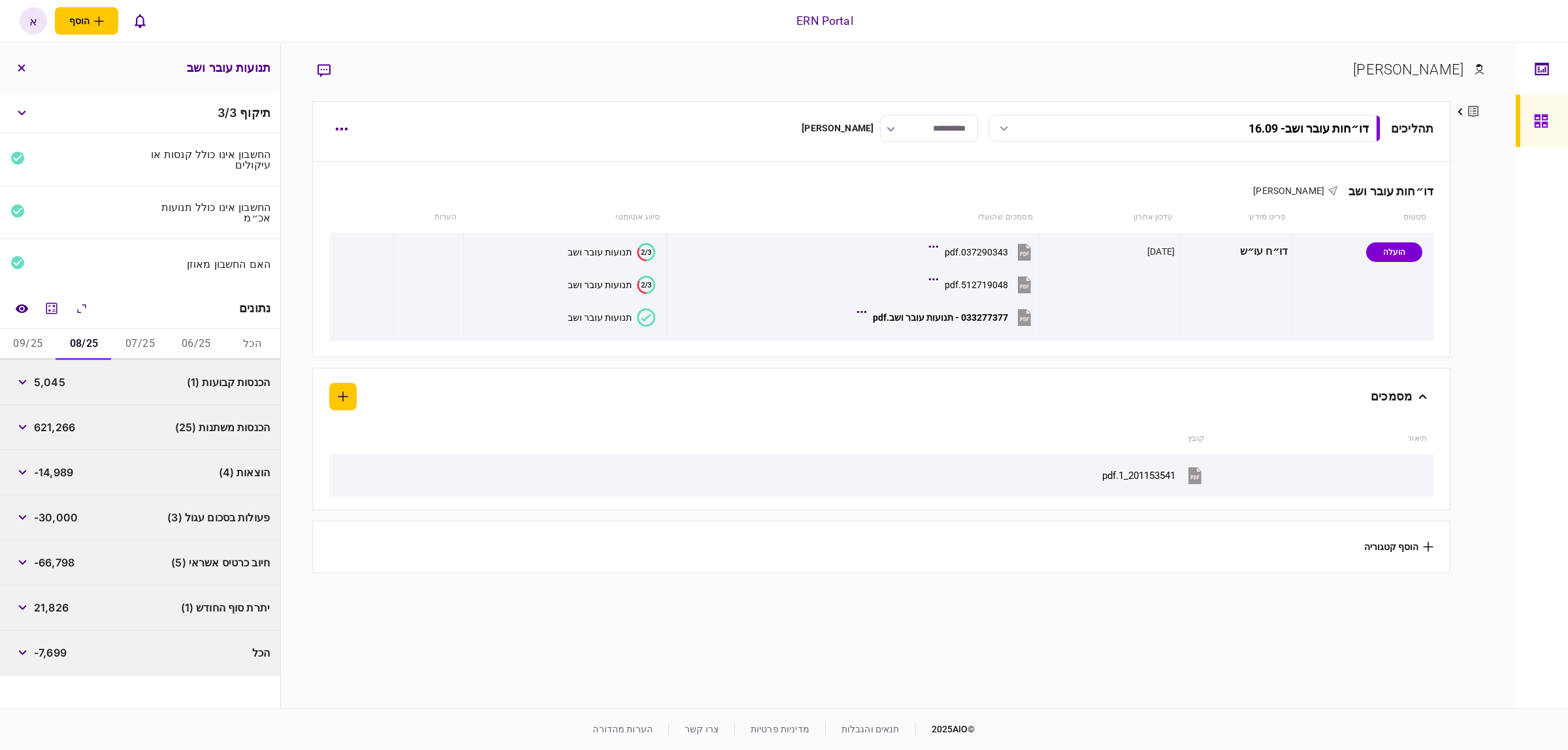
click at [41, 340] on button "09/25" at bounding box center [28, 344] width 56 height 31
